Goal: Task Accomplishment & Management: Use online tool/utility

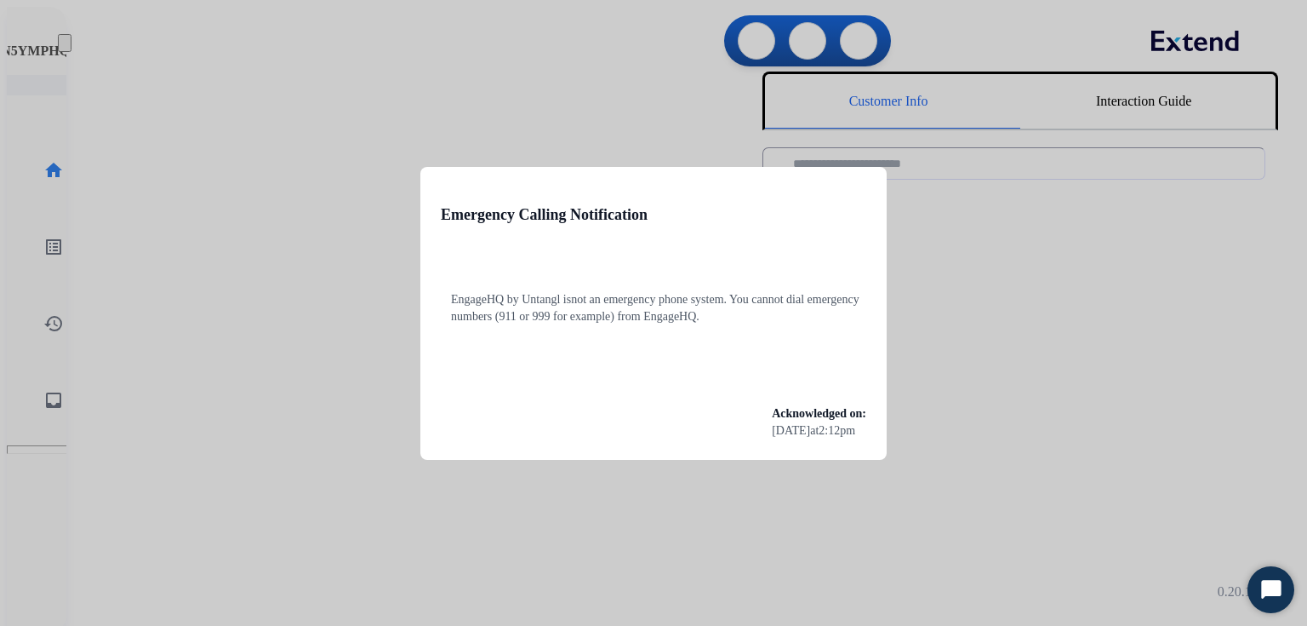
click at [371, 140] on div at bounding box center [653, 313] width 1307 height 626
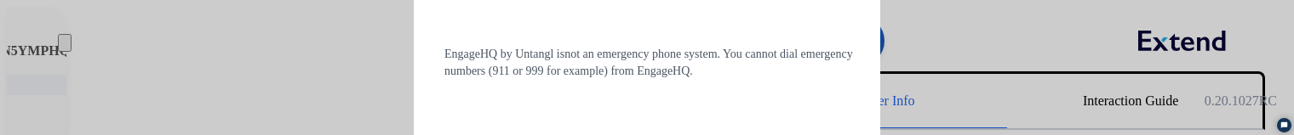
click at [204, 55] on div at bounding box center [647, 67] width 1294 height 135
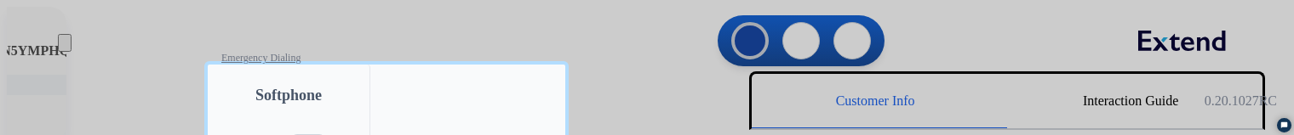
click at [204, 55] on div at bounding box center [647, 67] width 1294 height 135
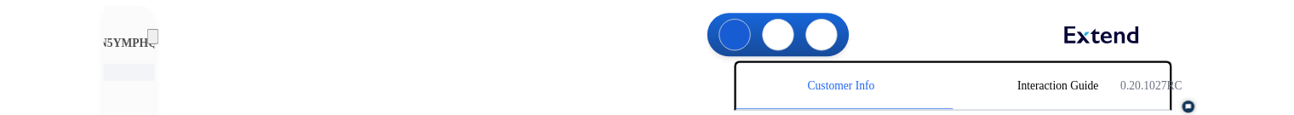
scroll to position [266, 0]
